Goal: Contribute content: Add original content to the website for others to see

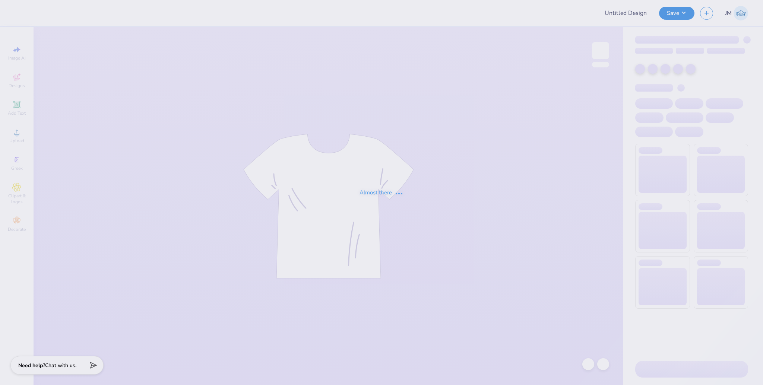
type input "Dance co merch"
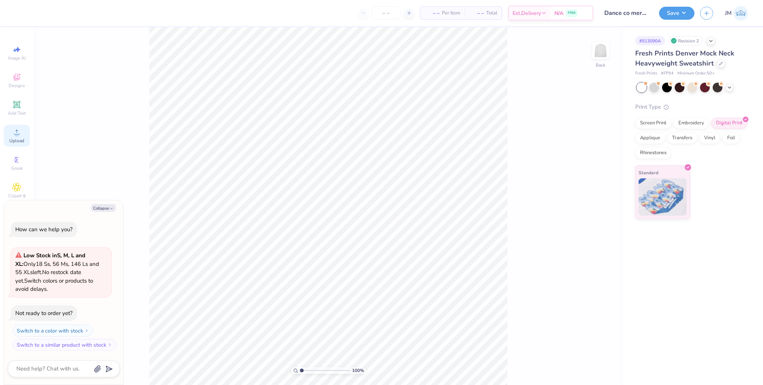
drag, startPoint x: 17, startPoint y: 133, endPoint x: 25, endPoint y: 130, distance: 8.4
click at [20, 130] on icon at bounding box center [16, 132] width 9 height 9
click at [22, 139] on span "Upload" at bounding box center [16, 141] width 15 height 6
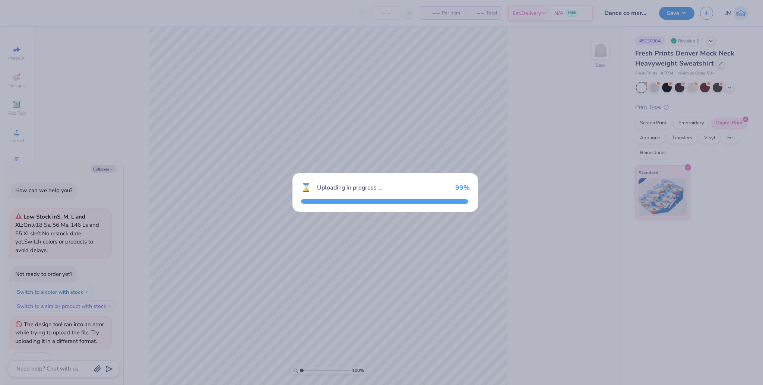
scroll to position [13, 0]
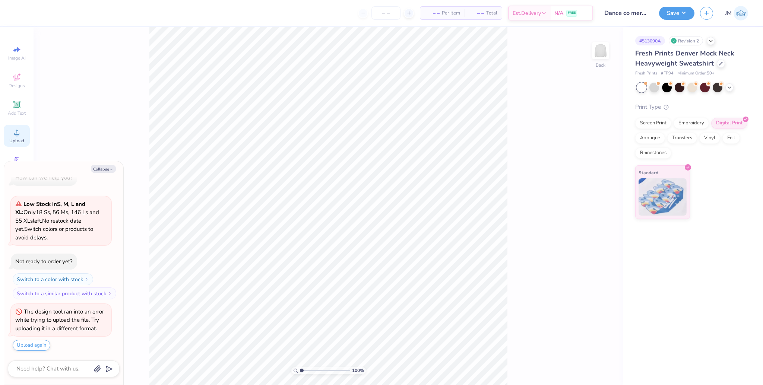
click at [15, 133] on icon at bounding box center [16, 132] width 9 height 9
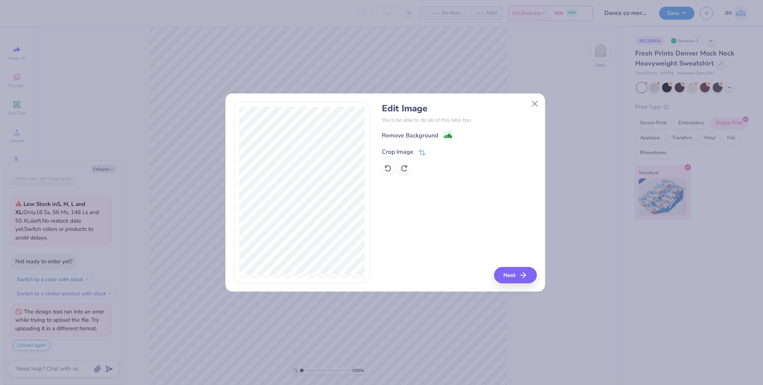
click at [420, 151] on icon at bounding box center [421, 153] width 5 height 5
click at [434, 152] on polyline at bounding box center [434, 151] width 3 height 2
click at [514, 274] on button "Next" at bounding box center [516, 275] width 43 height 16
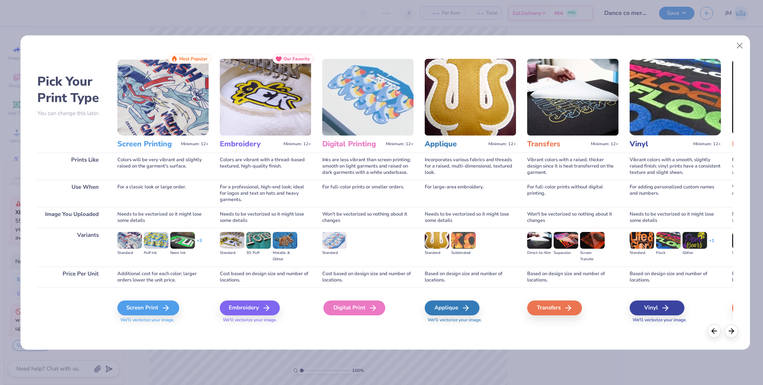
click at [355, 307] on div "Digital Print" at bounding box center [354, 308] width 62 height 15
type textarea "x"
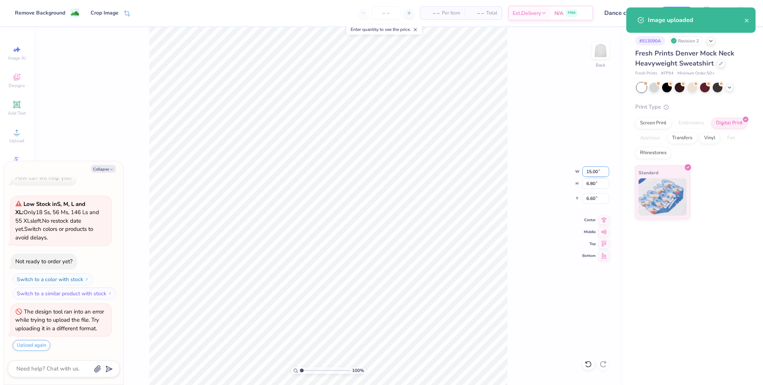
click at [589, 174] on input "15.00" at bounding box center [595, 172] width 27 height 10
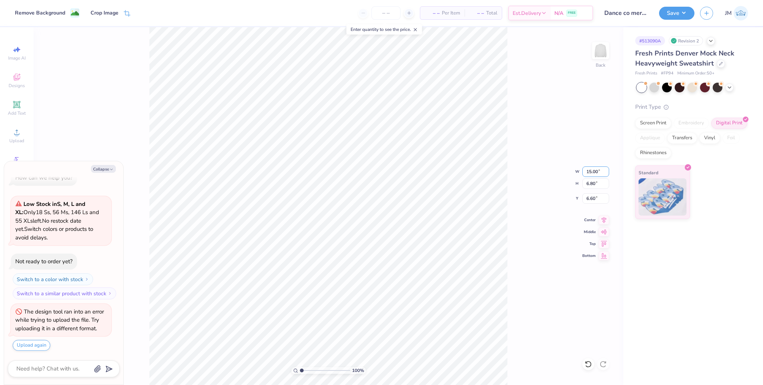
type input "7"
type input "10"
type textarea "x"
type input "10.00"
type input "4.53"
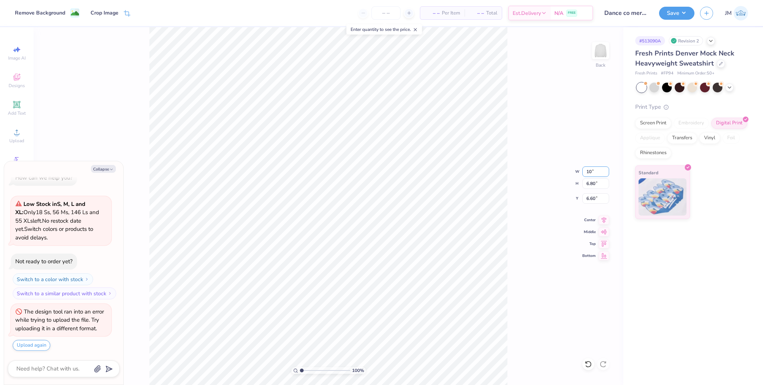
type input "7.73"
click at [604, 233] on icon at bounding box center [604, 230] width 10 height 9
click at [20, 137] on div "Upload" at bounding box center [17, 136] width 26 height 22
type textarea "x"
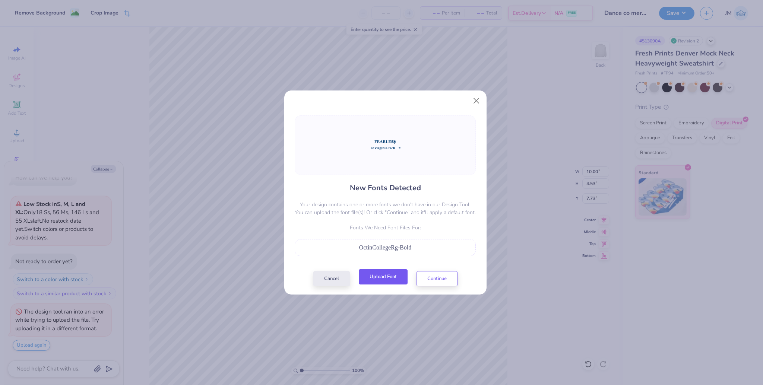
click at [395, 276] on button "Upload Font" at bounding box center [383, 276] width 49 height 15
click at [446, 276] on button "Continue" at bounding box center [436, 276] width 41 height 15
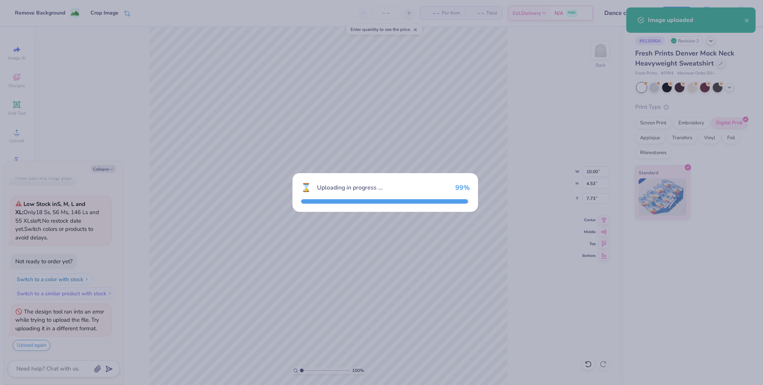
type textarea "x"
type input "16.27"
type input "5.65"
type input "7.18"
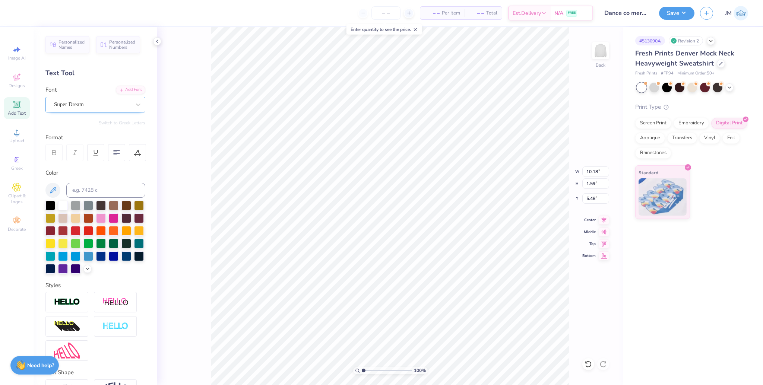
click at [94, 102] on div "Super Dream" at bounding box center [92, 105] width 78 height 12
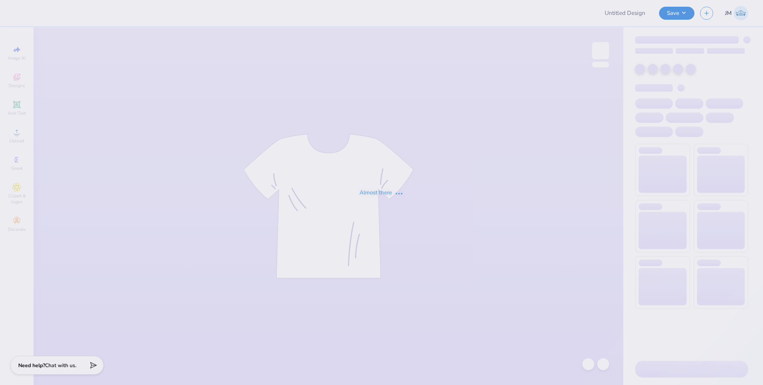
type input "Cheer Crewnecks"
type input "24"
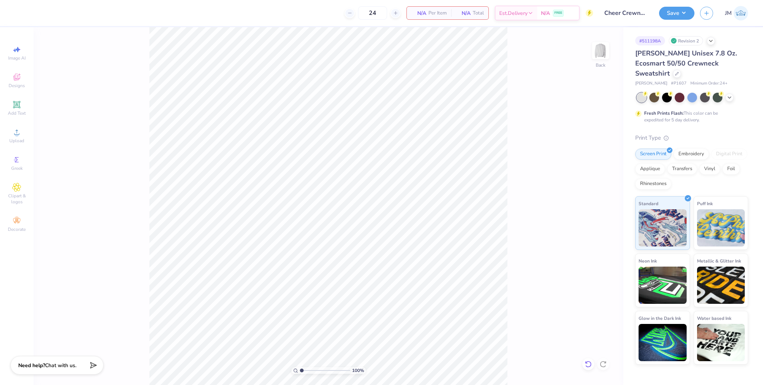
click at [591, 362] on icon at bounding box center [587, 364] width 7 height 7
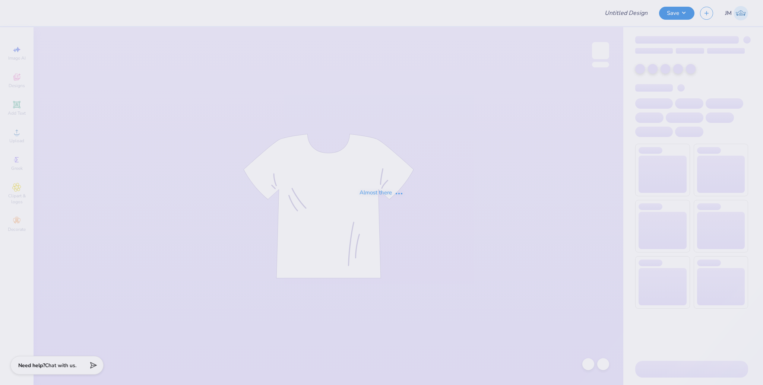
type input "Cheer Crewnecks"
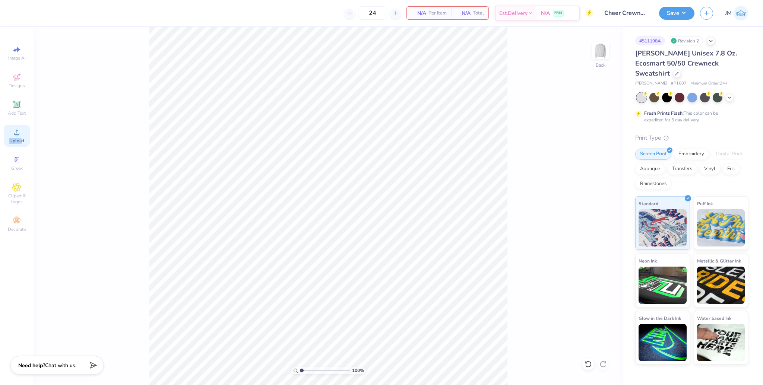
click at [20, 137] on div "Upload" at bounding box center [17, 136] width 26 height 22
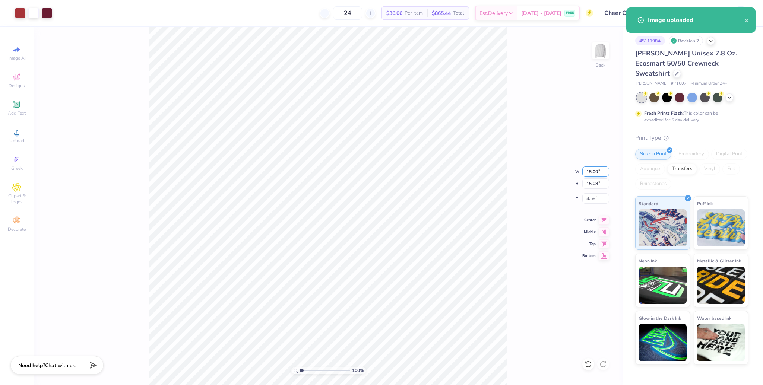
click at [589, 171] on input "15.00" at bounding box center [595, 172] width 27 height 10
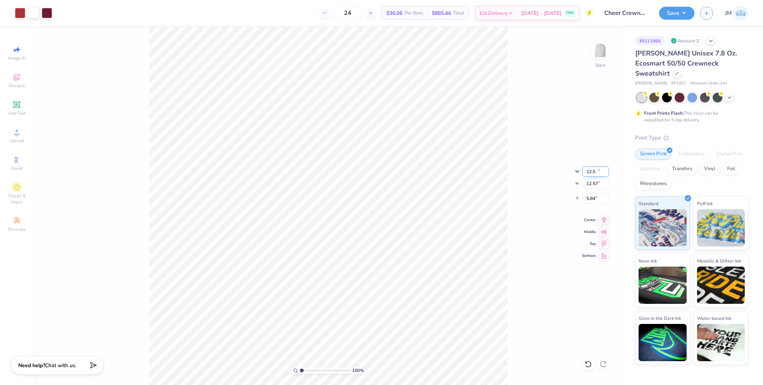
type input "12.50"
type input "12.57"
type input "5.84"
click at [588, 198] on input "5.84" at bounding box center [595, 198] width 27 height 10
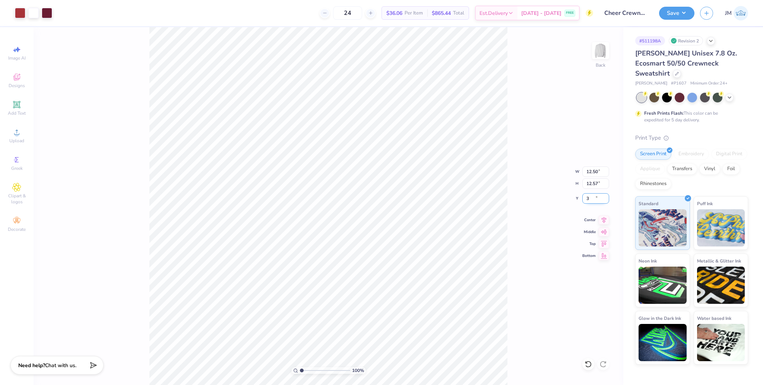
type input "3.00"
click at [676, 9] on button "Save" at bounding box center [676, 12] width 35 height 13
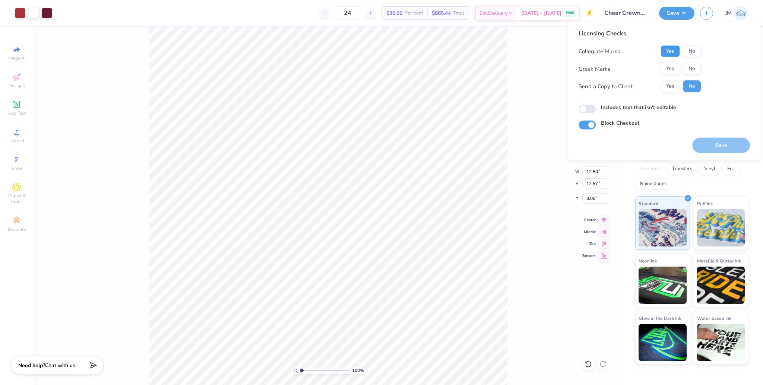
click at [675, 49] on button "Yes" at bounding box center [669, 51] width 19 height 12
click at [688, 67] on button "No" at bounding box center [692, 69] width 18 height 12
click at [713, 146] on button "Save" at bounding box center [721, 145] width 58 height 15
